Goal: Information Seeking & Learning: Check status

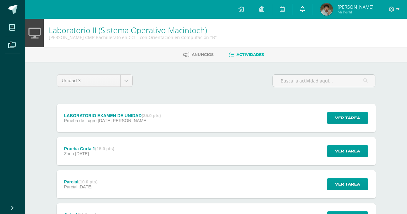
click at [305, 11] on icon at bounding box center [302, 9] width 5 height 6
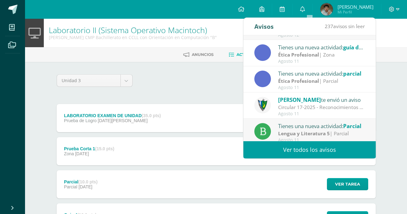
scroll to position [104, 0]
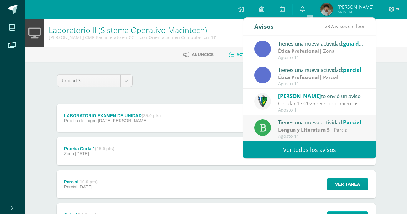
click at [290, 152] on link "Ver todos los avisos" at bounding box center [309, 149] width 132 height 17
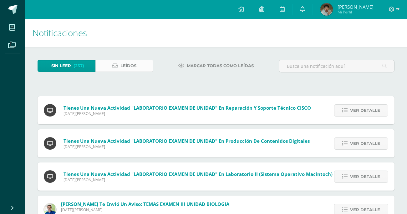
click at [140, 62] on link "Leídos" at bounding box center [124, 66] width 58 height 12
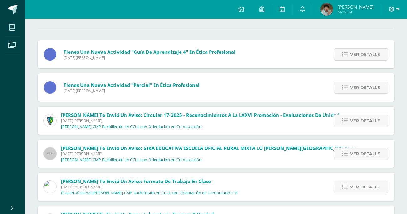
scroll to position [90, 0]
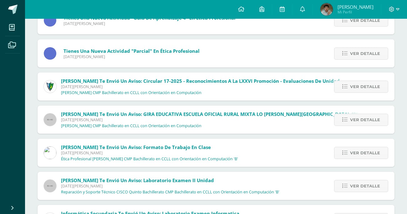
click at [370, 129] on div "Ver detalle" at bounding box center [360, 120] width 70 height 28
click at [368, 126] on link "Ver detalle" at bounding box center [361, 120] width 54 height 12
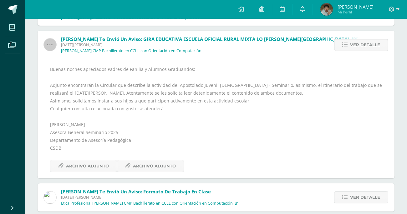
scroll to position [165, 0]
click at [86, 168] on span "Archivo Adjunto" at bounding box center [87, 166] width 43 height 12
click at [152, 162] on span "Archivo Adjunto" at bounding box center [154, 166] width 43 height 12
